Goal: Contribute content: Contribute content

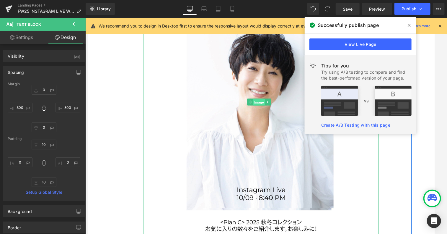
click at [258, 101] on span "Image" at bounding box center [264, 104] width 12 height 7
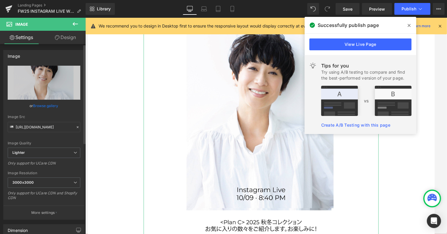
click at [50, 103] on link "Browse gallery" at bounding box center [45, 105] width 25 height 10
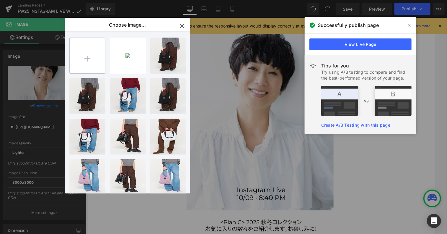
click at [91, 56] on input "file" at bounding box center [87, 55] width 35 height 35
type input "C:\fakepath\IMG_8363.jpg"
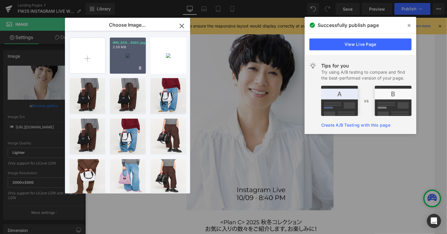
click at [131, 56] on div "IMG_836...8363.jpg 2.59 MB" at bounding box center [128, 56] width 36 height 36
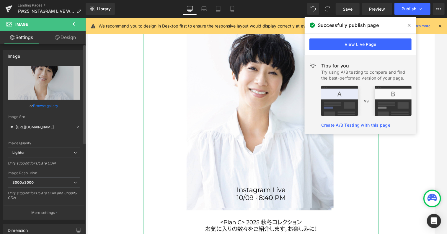
click at [37, 105] on link "Browse gallery" at bounding box center [45, 105] width 25 height 10
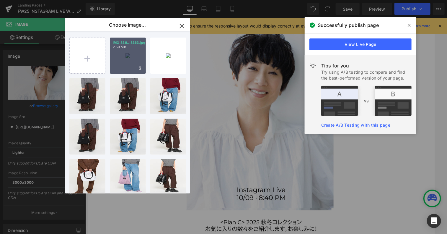
click at [135, 61] on div "IMG_836...8363.jpg 2.59 MB" at bounding box center [128, 56] width 36 height 36
type input "[URL][DOMAIN_NAME]"
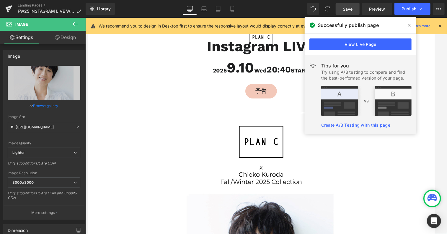
click at [349, 12] on link "Save" at bounding box center [348, 9] width 24 height 12
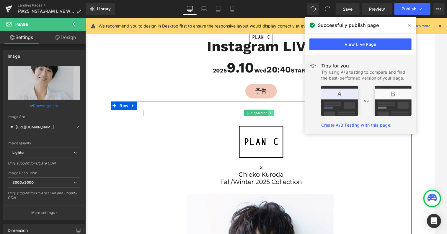
click at [277, 114] on icon at bounding box center [276, 116] width 3 height 4
click at [277, 114] on link at bounding box center [279, 115] width 6 height 7
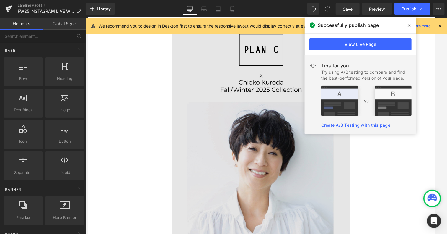
scroll to position [30, 0]
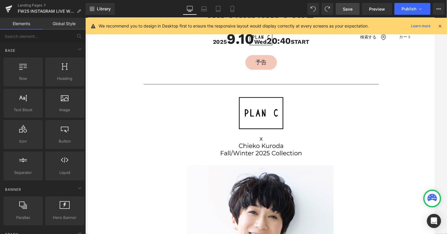
click at [346, 11] on span "Save" at bounding box center [348, 9] width 10 height 6
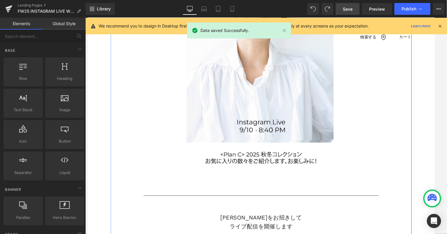
scroll to position [236, 0]
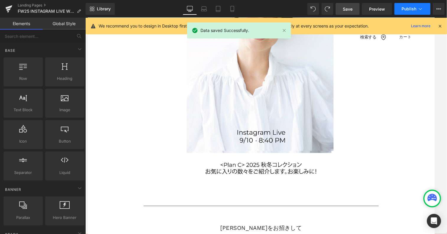
click at [412, 9] on span "Publish" at bounding box center [409, 9] width 15 height 5
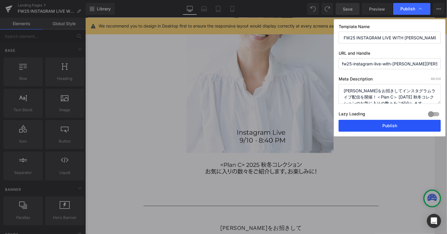
click at [364, 125] on button "Publish" at bounding box center [390, 126] width 102 height 12
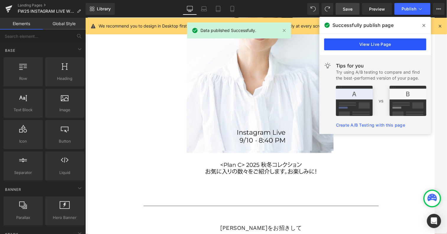
click at [357, 46] on link "View Live Page" at bounding box center [375, 44] width 102 height 12
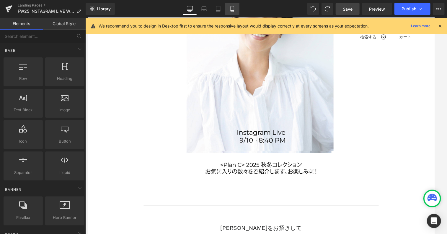
click at [234, 9] on icon at bounding box center [232, 9] width 3 height 6
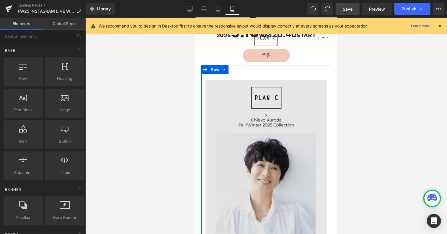
scroll to position [0, 0]
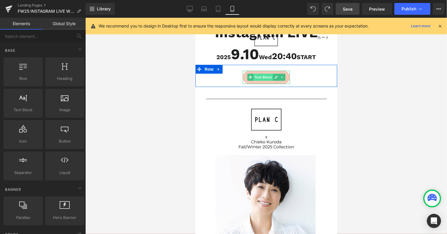
click at [256, 78] on span "Text Block" at bounding box center [263, 76] width 20 height 7
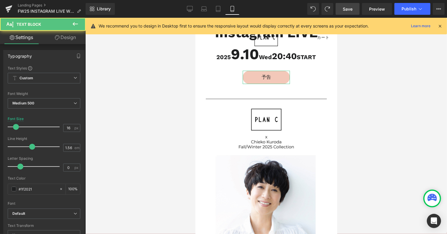
click at [63, 38] on link "Design" at bounding box center [65, 37] width 43 height 13
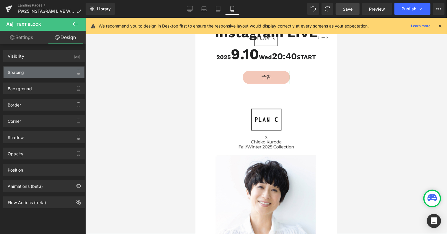
type input "0"
type input "150"
type input "0"
type input "150"
type input "10"
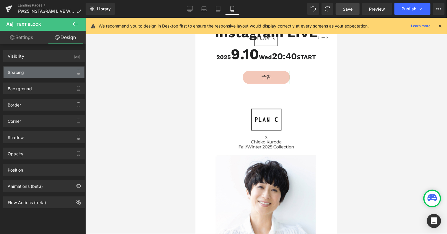
type input "0"
type input "10"
type input "0"
click at [37, 70] on div "Spacing" at bounding box center [44, 71] width 81 height 11
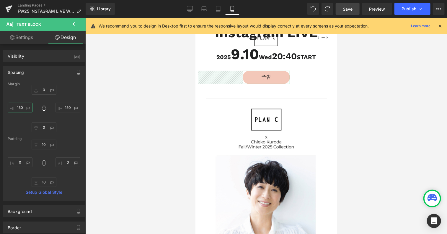
click at [24, 107] on input "150" at bounding box center [20, 108] width 25 height 10
type input "１０"
type input "１００"
type input "１０"
type input "１"
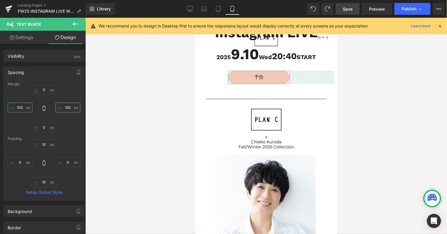
type input "100"
click at [69, 107] on input "150" at bounding box center [68, 108] width 25 height 10
type input "100"
click at [350, 9] on span "Save" at bounding box center [348, 9] width 10 height 6
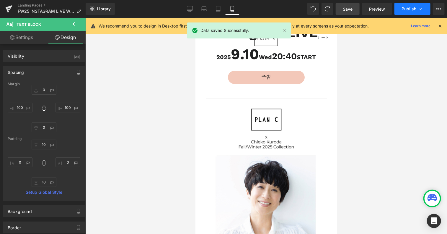
click at [412, 10] on span "Publish" at bounding box center [409, 9] width 15 height 5
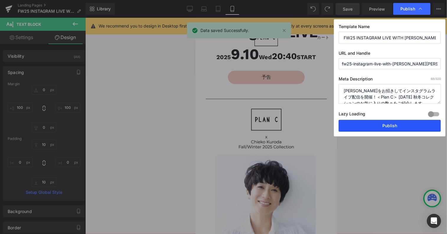
click at [384, 128] on button "Publish" at bounding box center [390, 126] width 102 height 12
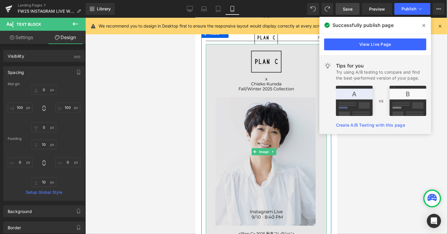
scroll to position [59, 0]
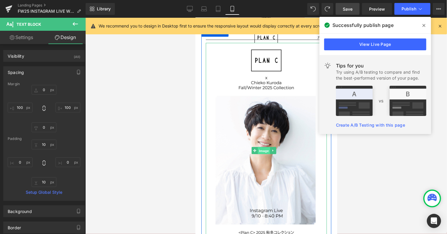
click at [261, 147] on span "Image" at bounding box center [264, 150] width 12 height 7
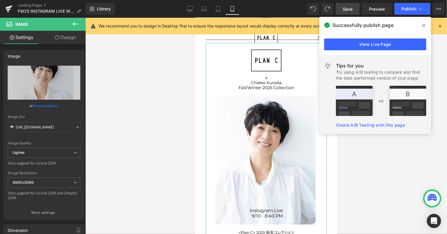
click at [69, 39] on link "Design" at bounding box center [65, 37] width 43 height 13
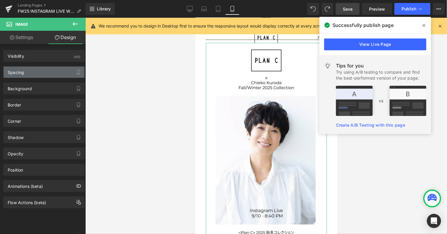
click at [55, 72] on div "Spacing" at bounding box center [44, 71] width 81 height 11
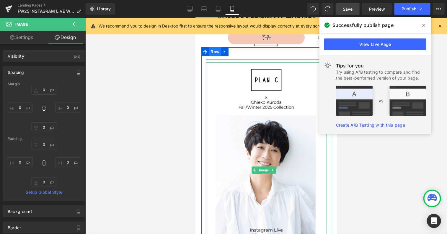
scroll to position [30, 0]
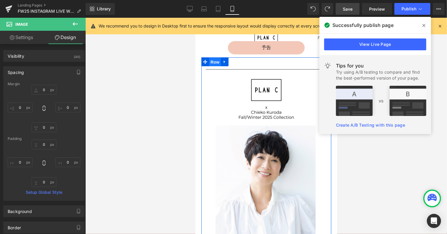
click at [216, 61] on span "Row" at bounding box center [215, 61] width 12 height 9
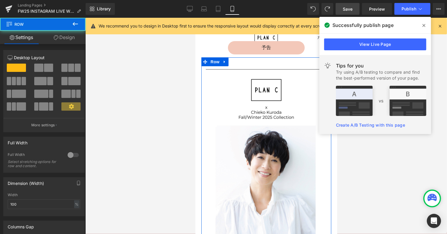
drag, startPoint x: 72, startPoint y: 40, endPoint x: 53, endPoint y: 64, distance: 30.4
click at [72, 40] on link "Design" at bounding box center [64, 37] width 43 height 13
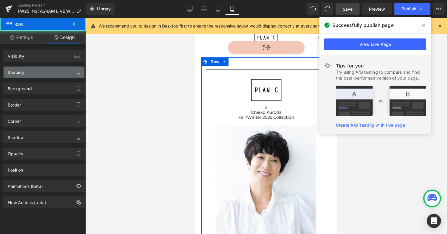
type input "0"
type input "30"
type input "0"
type input "10"
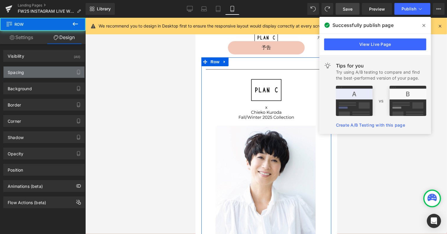
type input "0"
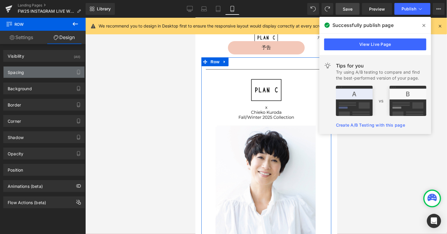
click at [51, 71] on div "Spacing" at bounding box center [44, 71] width 81 height 11
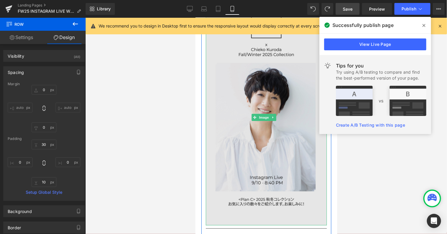
scroll to position [89, 0]
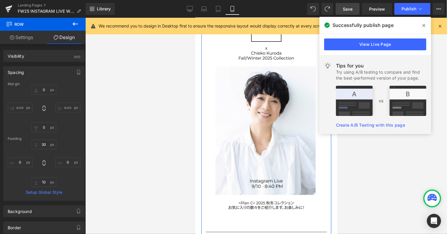
click at [30, 33] on link "Settings" at bounding box center [21, 37] width 43 height 13
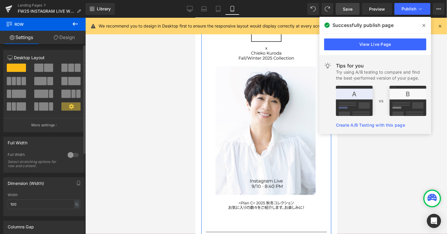
click at [74, 156] on div at bounding box center [73, 154] width 14 height 9
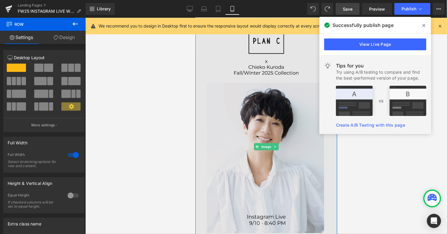
scroll to position [30, 0]
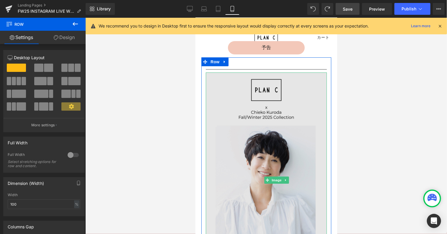
click at [221, 101] on img at bounding box center [266, 179] width 121 height 215
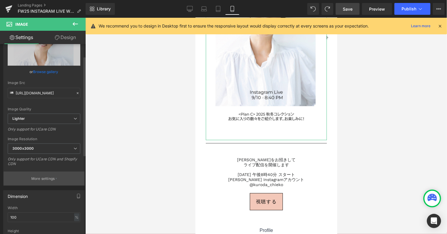
scroll to position [89, 0]
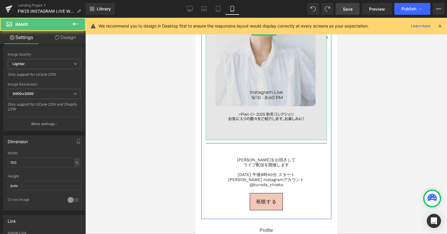
click at [231, 121] on img at bounding box center [266, 31] width 121 height 215
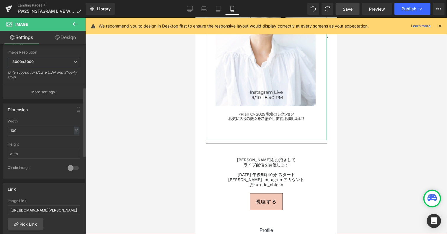
scroll to position [118, 0]
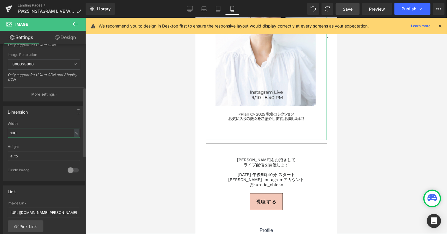
drag, startPoint x: 20, startPoint y: 130, endPoint x: 11, endPoint y: 131, distance: 9.0
click at [11, 131] on input "100" at bounding box center [44, 133] width 73 height 10
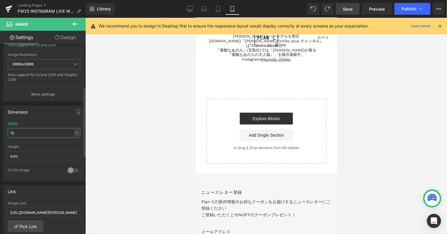
type input "100"
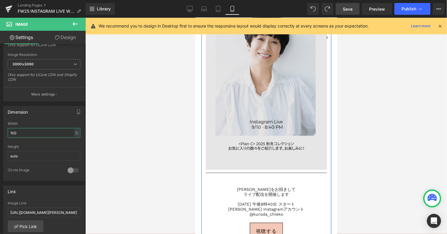
scroll to position [207, 0]
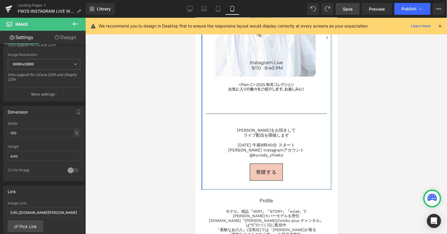
click at [202, 172] on div "Separator Image Separator [PERSON_NAME]をお招きして ライブ配信を開催します [DATE] 午後8時40分 スタート […" at bounding box center [266, 34] width 130 height 309
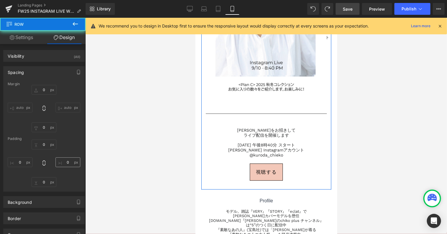
type input "0"
type input "30"
type input "0"
type input "10"
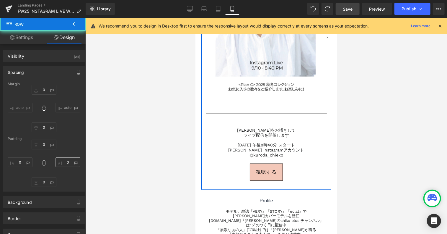
type input "0"
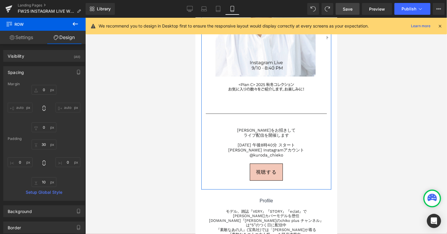
click at [22, 39] on link "Settings" at bounding box center [21, 37] width 43 height 13
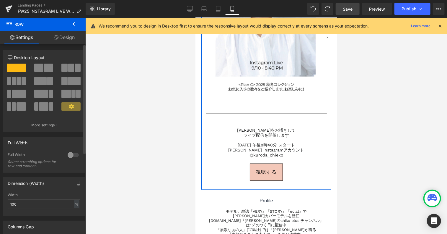
click at [73, 151] on div at bounding box center [73, 154] width 14 height 9
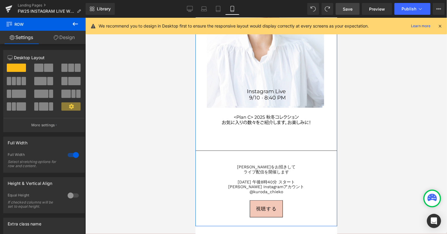
click at [73, 40] on link "Design" at bounding box center [64, 37] width 43 height 13
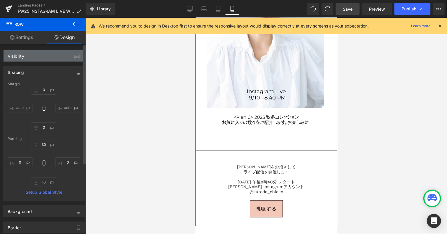
type input "0"
type input "30"
type input "0"
type input "10"
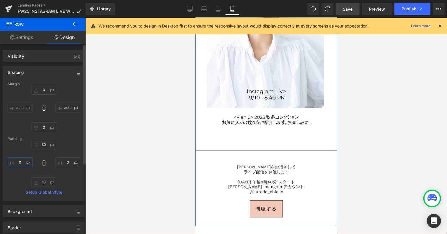
click at [19, 162] on input "0" at bounding box center [20, 162] width 25 height 10
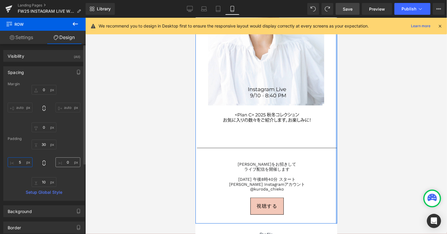
type input "5"
click at [67, 162] on input "0" at bounding box center [68, 162] width 25 height 10
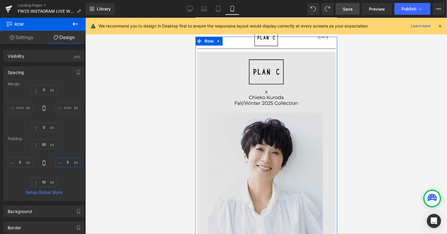
scroll to position [0, 0]
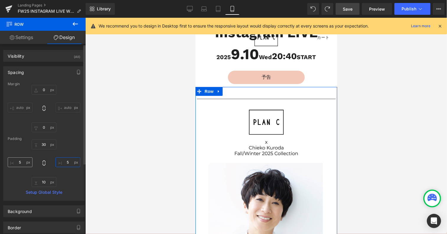
type input "5"
click at [22, 162] on input "5" at bounding box center [20, 162] width 25 height 10
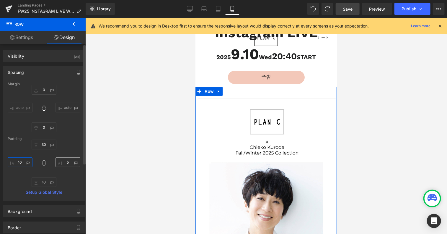
type input "10"
click at [66, 159] on input "5" at bounding box center [68, 162] width 25 height 10
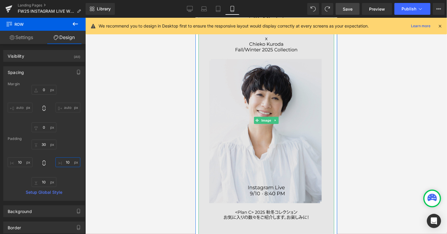
scroll to position [177, 0]
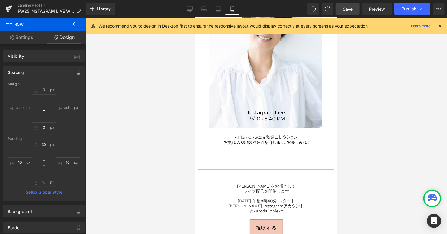
type input "10"
click at [349, 10] on span "Save" at bounding box center [348, 9] width 10 height 6
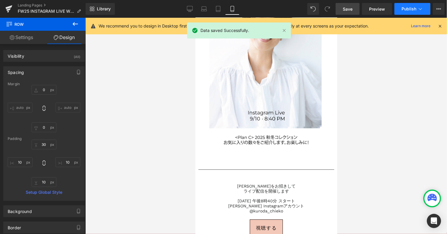
click at [402, 11] on button "Publish" at bounding box center [413, 9] width 36 height 12
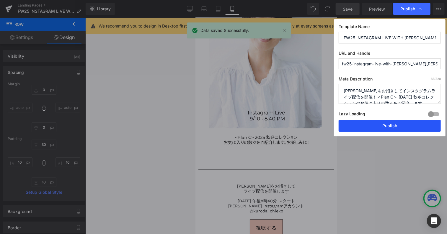
click at [391, 123] on button "Publish" at bounding box center [390, 126] width 102 height 12
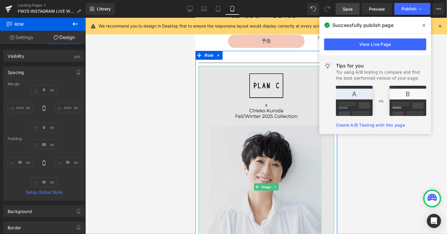
scroll to position [30, 0]
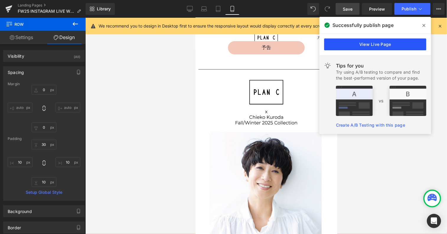
click at [357, 43] on link "View Live Page" at bounding box center [375, 44] width 102 height 12
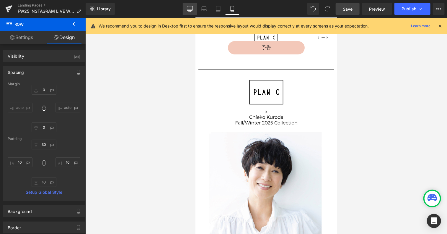
click at [187, 7] on link "Desktop" at bounding box center [190, 9] width 14 height 12
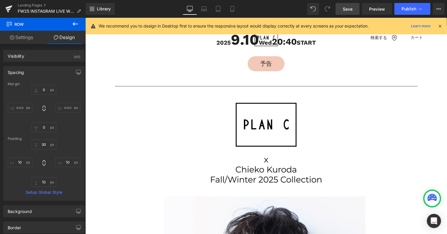
type input "0"
type input "30"
type input "100"
type input "10"
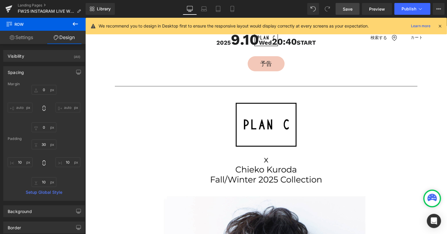
type input "100"
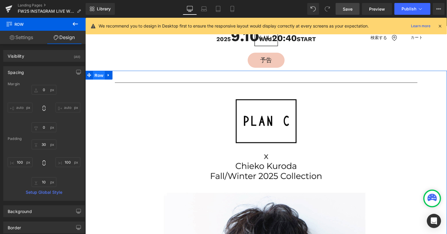
click at [97, 76] on span "Row" at bounding box center [99, 75] width 12 height 9
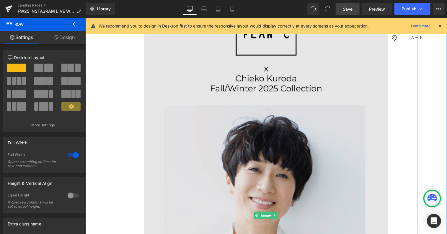
scroll to position [122, 0]
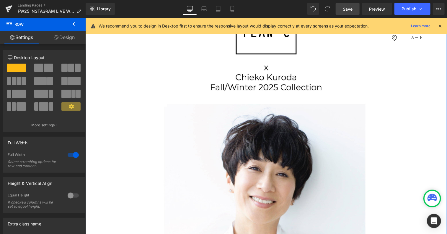
click at [69, 153] on div at bounding box center [73, 154] width 14 height 9
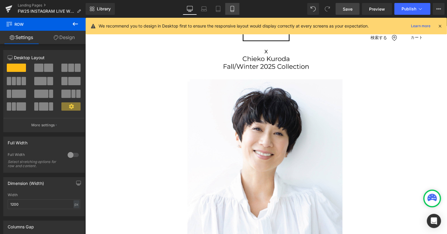
click at [231, 9] on icon at bounding box center [233, 9] width 6 height 6
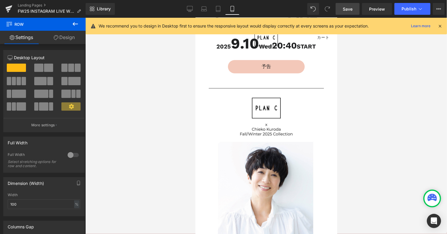
scroll to position [9, 0]
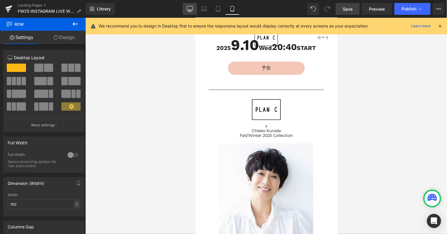
click at [189, 9] on icon at bounding box center [190, 9] width 6 height 6
type input "1200"
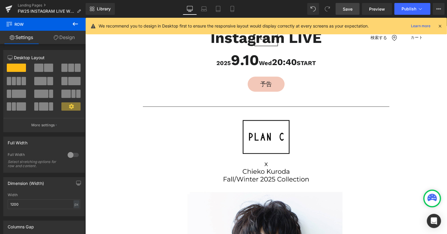
scroll to position [13, 0]
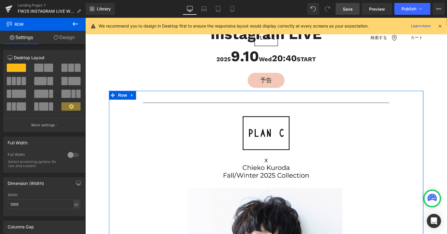
click at [73, 153] on div at bounding box center [73, 154] width 14 height 9
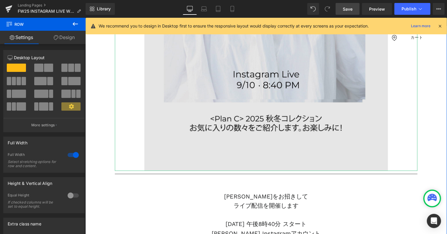
scroll to position [397, 0]
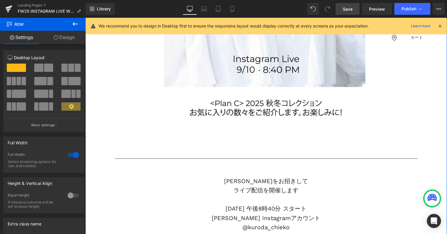
click at [64, 38] on link "Design" at bounding box center [64, 37] width 43 height 13
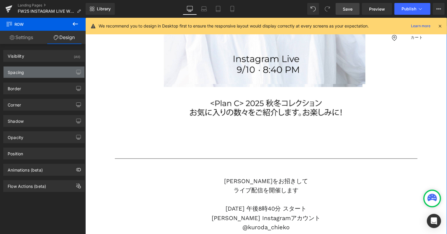
type input "0"
type input "30"
type input "100"
type input "10"
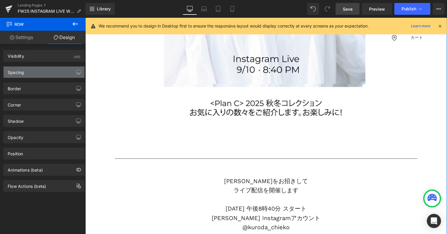
click at [34, 71] on div "Spacing" at bounding box center [44, 71] width 81 height 11
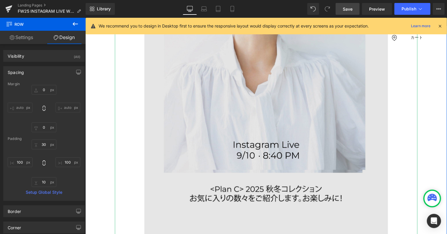
scroll to position [308, 0]
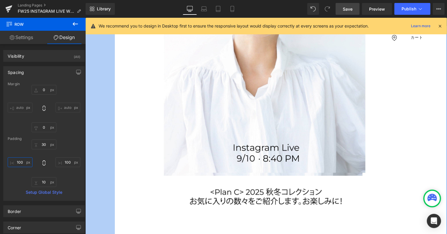
click at [20, 161] on input "100" at bounding box center [20, 162] width 25 height 10
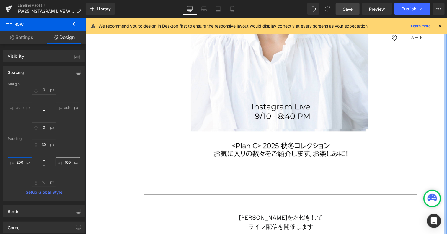
type input "200"
click at [67, 162] on input "100" at bounding box center [68, 162] width 25 height 10
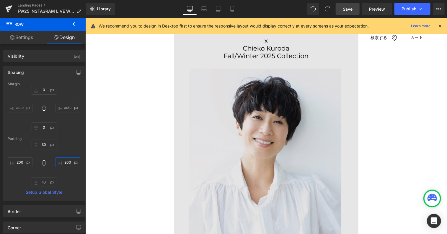
scroll to position [0, 0]
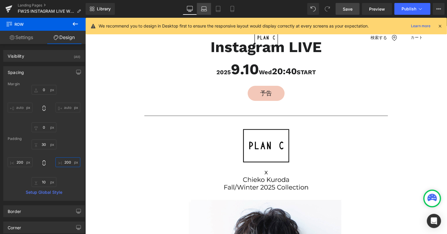
type input "200"
click at [204, 11] on icon at bounding box center [205, 10] width 6 height 2
type input "0"
type input "30"
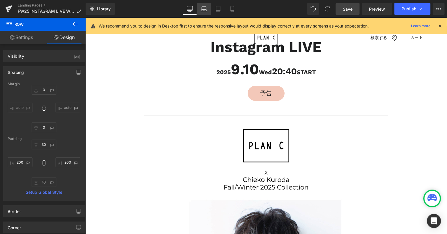
type input "100"
type input "10"
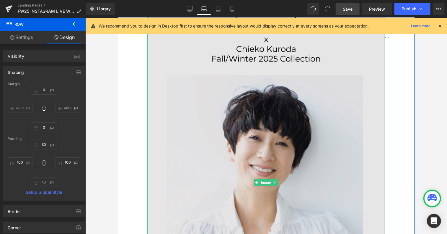
scroll to position [148, 0]
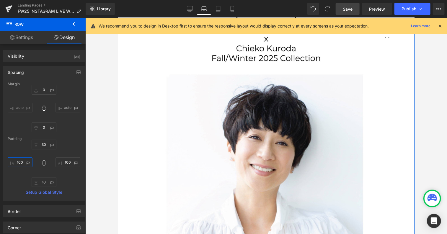
click at [16, 164] on input "100" at bounding box center [20, 162] width 25 height 10
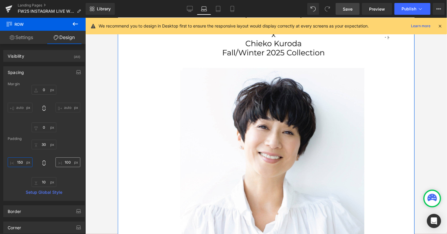
type input "150"
click at [69, 159] on input "100" at bounding box center [68, 162] width 25 height 10
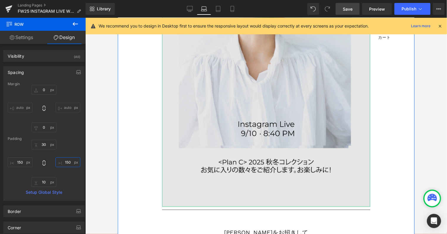
scroll to position [295, 0]
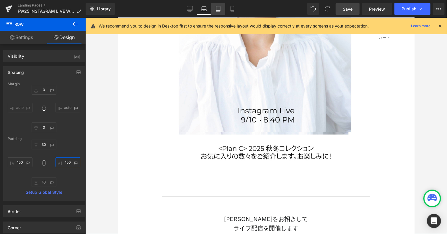
type input "150"
click at [218, 9] on icon at bounding box center [218, 9] width 6 height 6
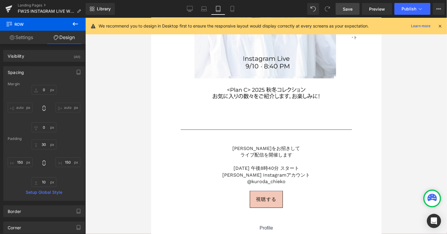
type input "0"
type input "30"
type input "100"
type input "10"
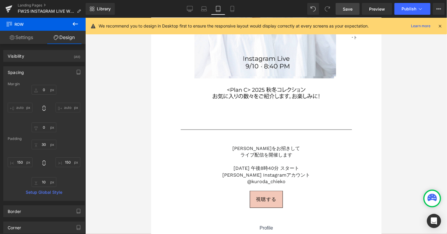
type input "100"
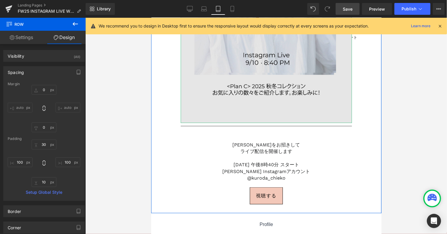
scroll to position [336, 0]
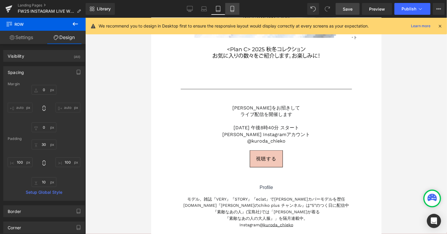
click at [233, 9] on icon at bounding box center [233, 9] width 6 height 6
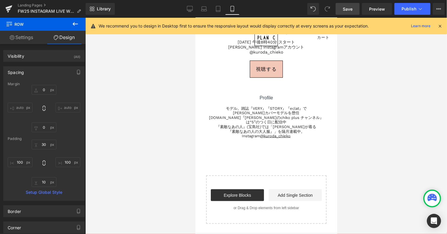
type input "0"
type input "30"
type input "10"
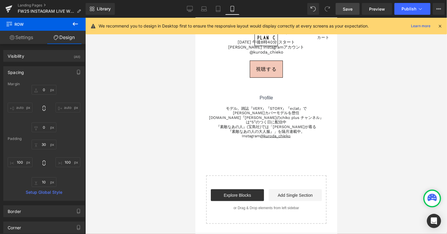
type input "10"
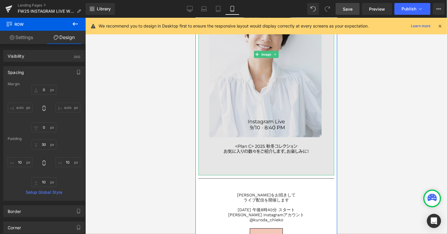
scroll to position [216, 0]
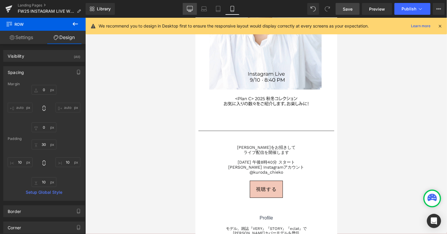
click at [188, 9] on icon at bounding box center [190, 9] width 6 height 6
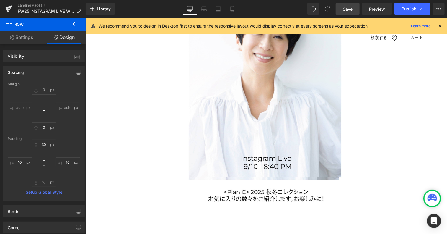
type input "0"
type input "30"
type input "200"
type input "10"
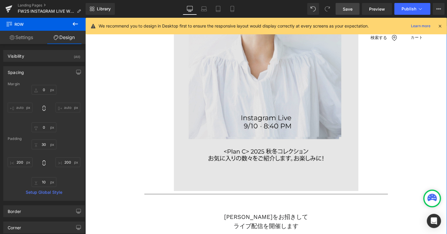
scroll to position [266, 0]
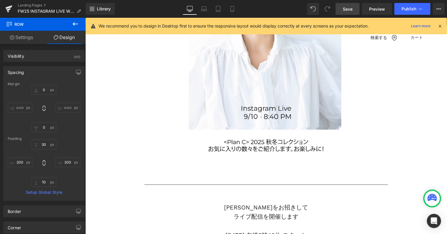
click at [349, 9] on span "Save" at bounding box center [348, 9] width 10 height 6
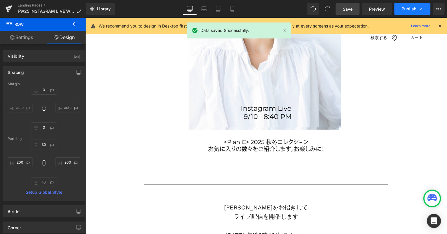
click at [407, 9] on span "Publish" at bounding box center [409, 9] width 15 height 5
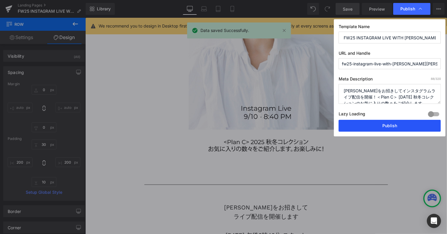
click at [377, 126] on button "Publish" at bounding box center [390, 126] width 102 height 12
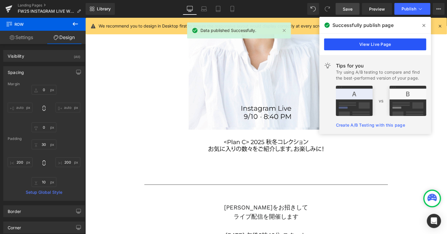
click at [385, 43] on link "View Live Page" at bounding box center [375, 44] width 102 height 12
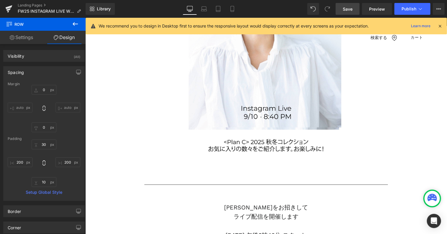
click at [190, 6] on icon at bounding box center [190, 9] width 6 height 6
click at [20, 162] on input "200" at bounding box center [20, 162] width 25 height 10
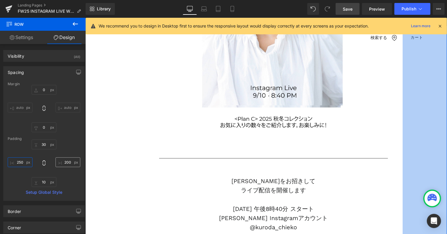
type input "250"
click at [67, 161] on input "200" at bounding box center [68, 162] width 25 height 10
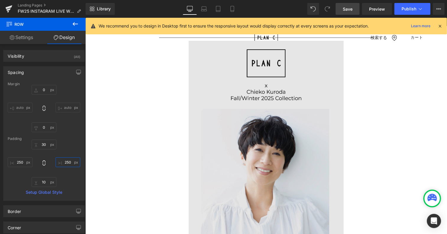
scroll to position [30, 0]
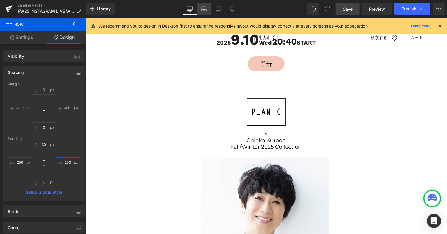
type input "250"
click at [203, 11] on icon at bounding box center [204, 9] width 6 height 6
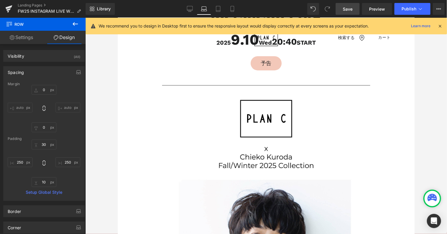
type input "0"
type input "30"
type input "150"
type input "10"
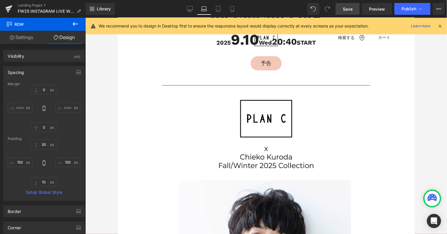
scroll to position [28, 0]
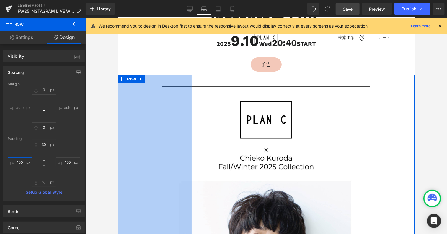
click at [24, 162] on input "150" at bounding box center [20, 162] width 25 height 10
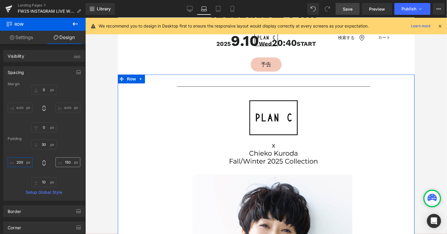
type input "200"
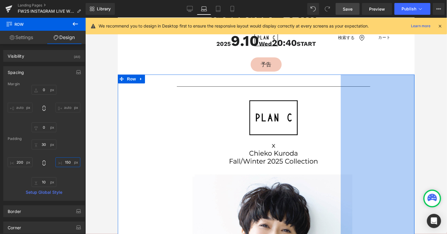
click at [67, 162] on input "150" at bounding box center [68, 162] width 25 height 10
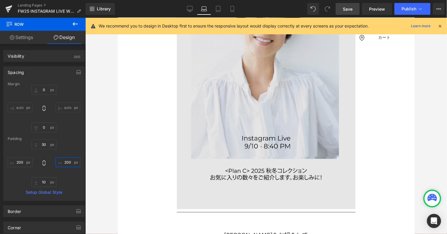
scroll to position [294, 0]
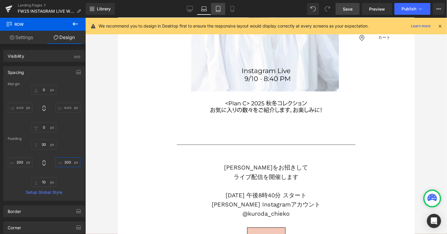
type input "200"
click at [217, 8] on icon at bounding box center [218, 9] width 6 height 6
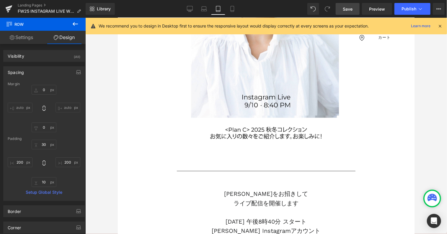
type input "0"
type input "30"
type input "100"
type input "10"
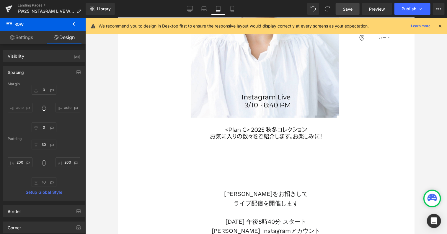
type input "100"
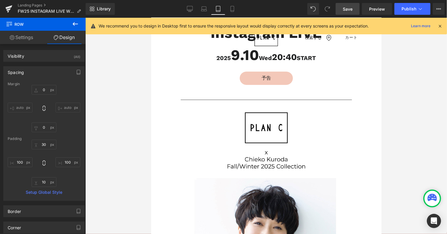
scroll to position [11, 0]
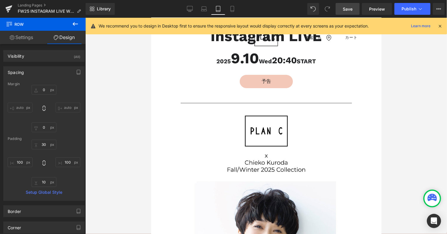
click at [351, 8] on span "Save" at bounding box center [348, 9] width 10 height 6
click at [405, 7] on span "Publish" at bounding box center [409, 9] width 15 height 5
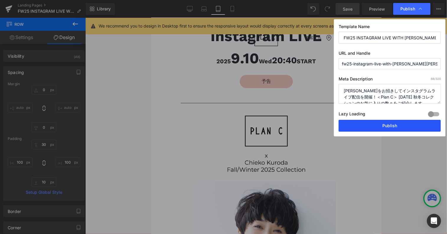
click at [383, 125] on button "Publish" at bounding box center [390, 126] width 102 height 12
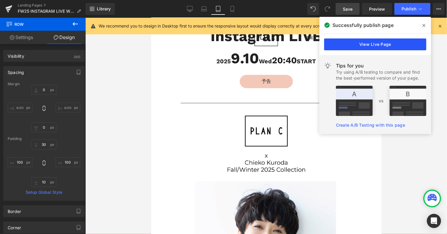
click at [359, 44] on link "View Live Page" at bounding box center [375, 44] width 102 height 12
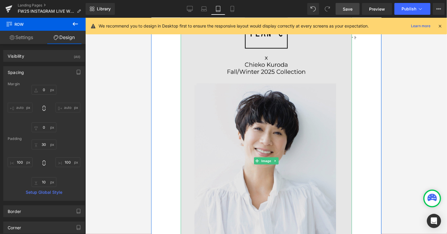
scroll to position [159, 0]
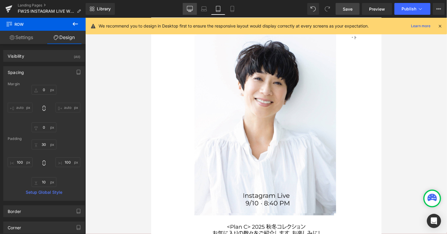
click at [191, 12] on icon at bounding box center [190, 12] width 3 height 0
type input "0"
type input "30"
type input "250"
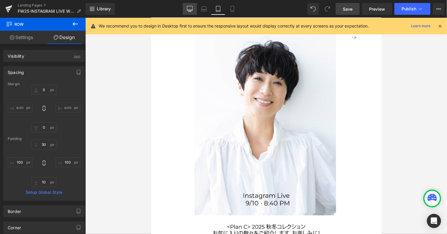
type input "10"
type input "250"
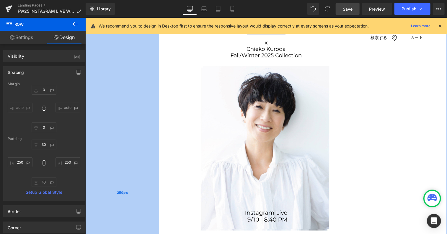
scroll to position [131, 0]
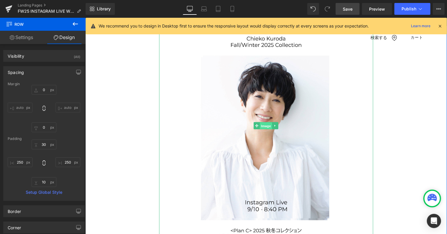
click at [261, 127] on span "Image" at bounding box center [266, 125] width 12 height 7
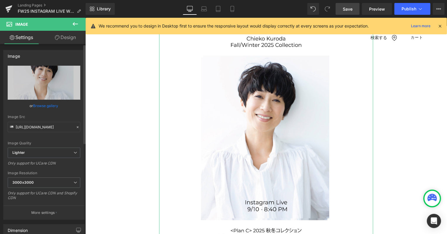
click at [51, 105] on link "Browse gallery" at bounding box center [45, 105] width 25 height 10
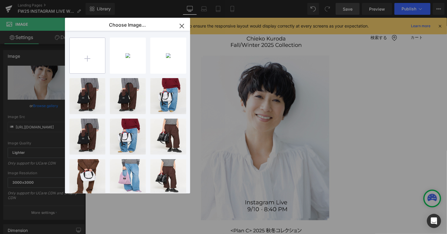
click at [84, 60] on input "file" at bounding box center [87, 55] width 35 height 35
type input "C:\fakepath\IMG_8363 (1).jpg"
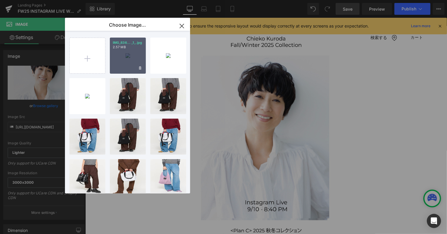
click at [125, 52] on div "IMG_836... _1_.jpg 2.57 MB" at bounding box center [128, 56] width 36 height 36
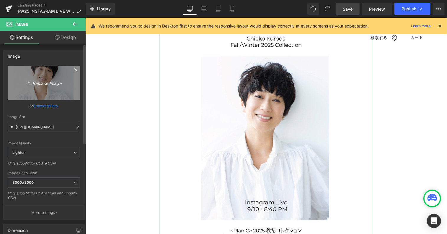
click at [38, 87] on link "Replace Image" at bounding box center [44, 83] width 73 height 34
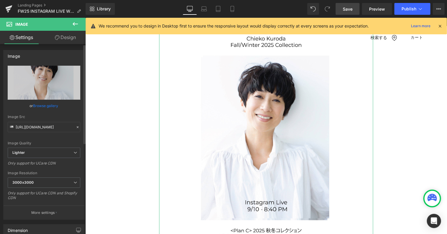
click at [47, 107] on link "Browse gallery" at bounding box center [45, 105] width 25 height 10
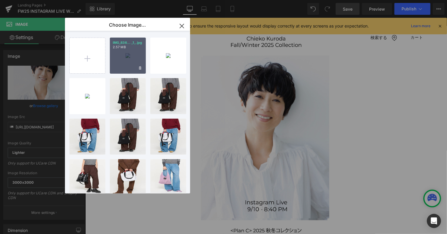
click at [121, 58] on div "IMG_836... _1_.jpg 2.57 MB" at bounding box center [128, 56] width 36 height 36
type input "[URL][DOMAIN_NAME]"
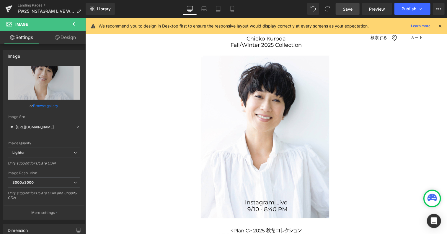
click at [349, 4] on link "Save" at bounding box center [348, 9] width 24 height 12
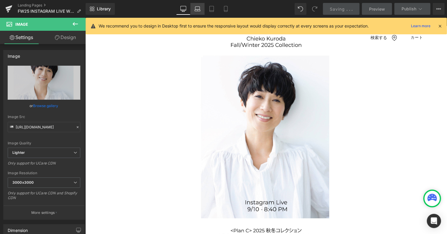
click at [202, 6] on link "Laptop" at bounding box center [198, 9] width 14 height 12
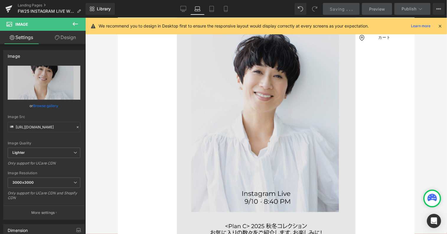
scroll to position [175, 0]
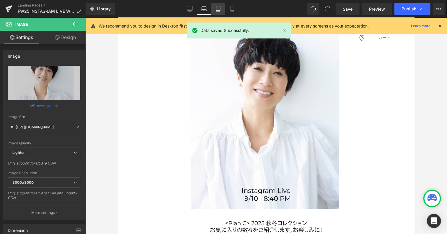
click at [218, 9] on icon at bounding box center [218, 9] width 6 height 6
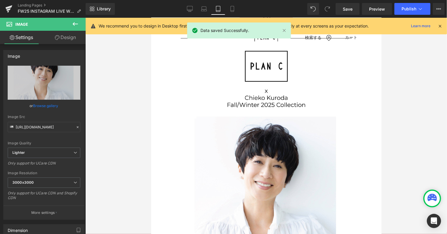
scroll to position [144, 0]
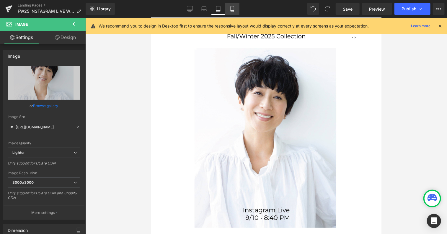
click at [232, 11] on icon at bounding box center [232, 11] width 3 height 0
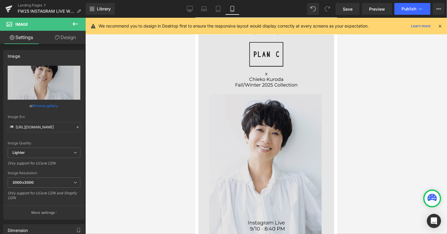
scroll to position [142, 0]
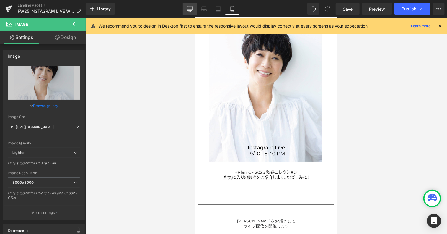
click at [192, 9] on icon at bounding box center [190, 9] width 6 height 6
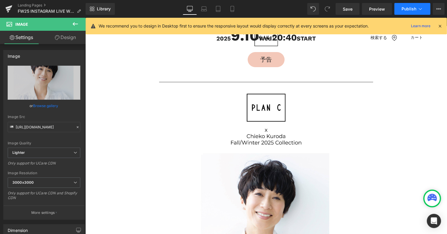
scroll to position [14, 0]
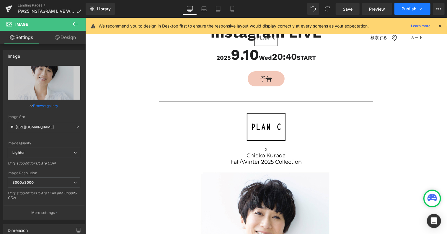
click at [409, 10] on span "Publish" at bounding box center [409, 9] width 15 height 5
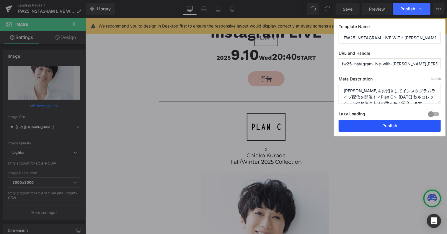
drag, startPoint x: 369, startPoint y: 124, endPoint x: 261, endPoint y: 92, distance: 112.1
click at [369, 124] on button "Publish" at bounding box center [390, 126] width 102 height 12
